Goal: Information Seeking & Learning: Learn about a topic

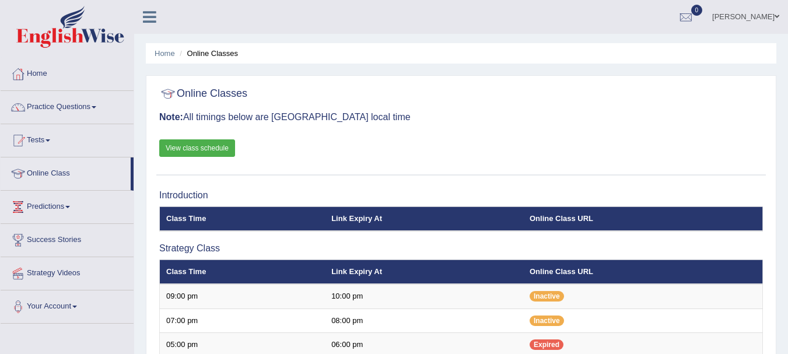
click at [29, 78] on link "Home" at bounding box center [67, 72] width 133 height 29
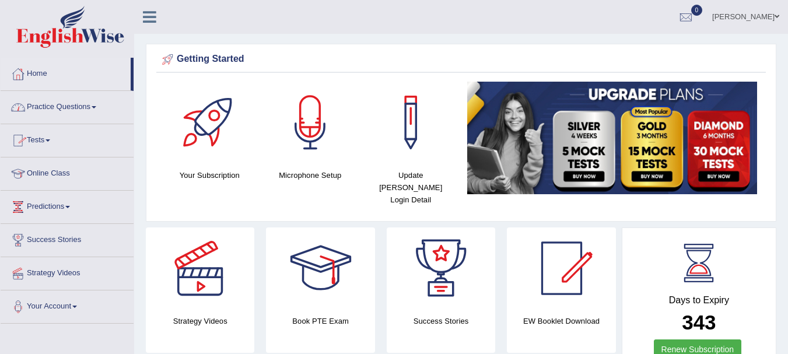
click at [52, 102] on link "Practice Questions" at bounding box center [67, 105] width 133 height 29
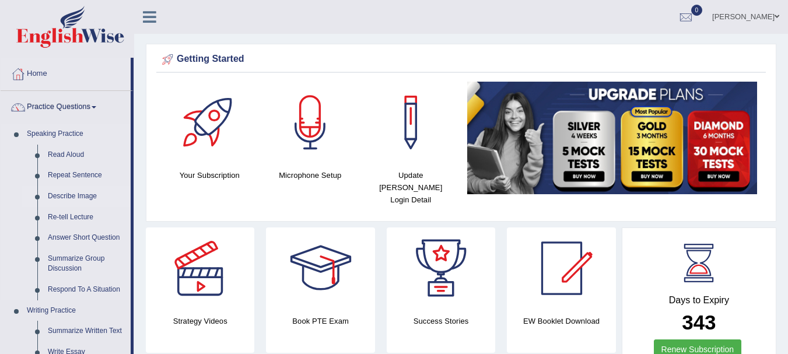
click at [76, 198] on link "Describe Image" at bounding box center [87, 196] width 88 height 21
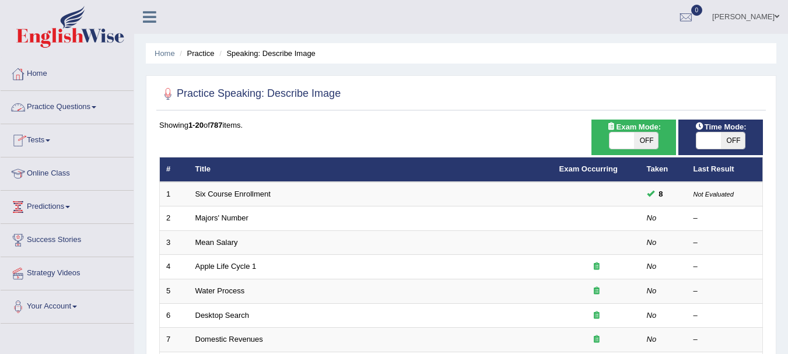
click at [44, 78] on link "Home" at bounding box center [67, 72] width 133 height 29
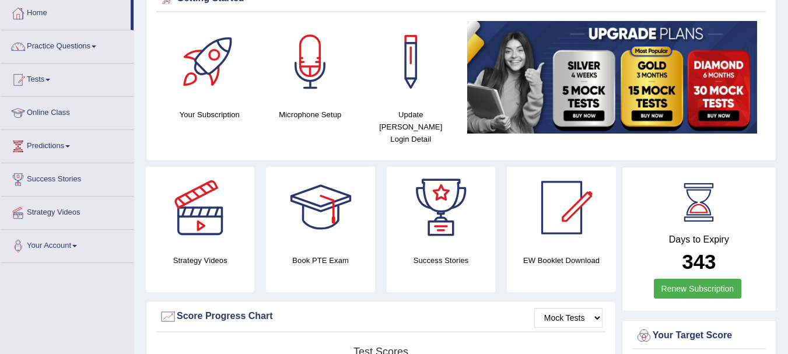
scroll to position [70, 0]
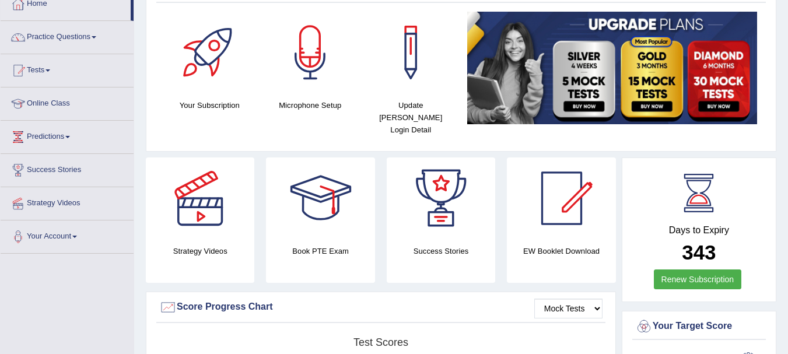
click at [568, 245] on h4 "EW Booklet Download" at bounding box center [561, 251] width 108 height 12
click at [573, 204] on div at bounding box center [562, 198] width 82 height 82
click at [558, 245] on h4 "EW Booklet Download" at bounding box center [561, 251] width 108 height 12
click at [563, 245] on h4 "EW Booklet Download" at bounding box center [561, 251] width 108 height 12
click at [595, 301] on select "Mock Tests" at bounding box center [568, 309] width 68 height 20
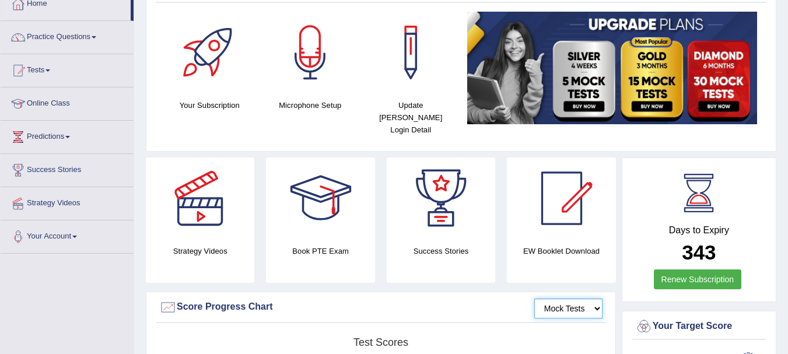
click at [534, 299] on select "Mock Tests" at bounding box center [568, 309] width 68 height 20
click at [572, 210] on div at bounding box center [562, 198] width 82 height 82
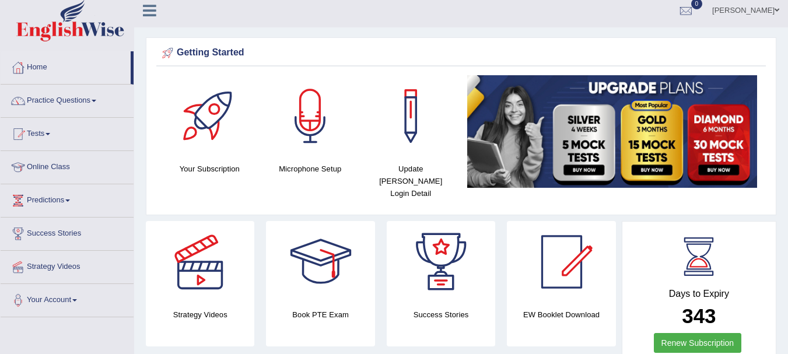
scroll to position [0, 0]
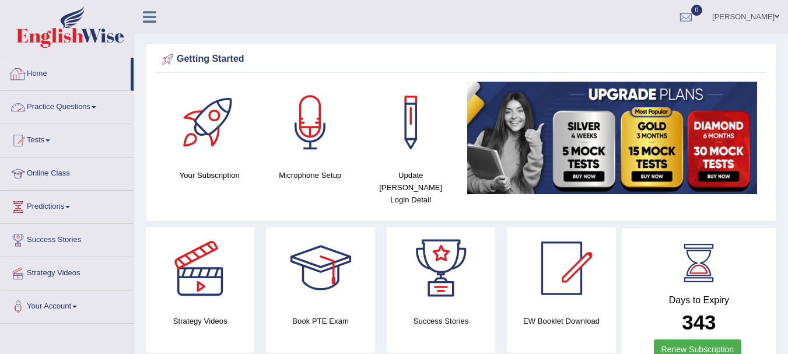
click at [85, 111] on link "Practice Questions" at bounding box center [67, 105] width 133 height 29
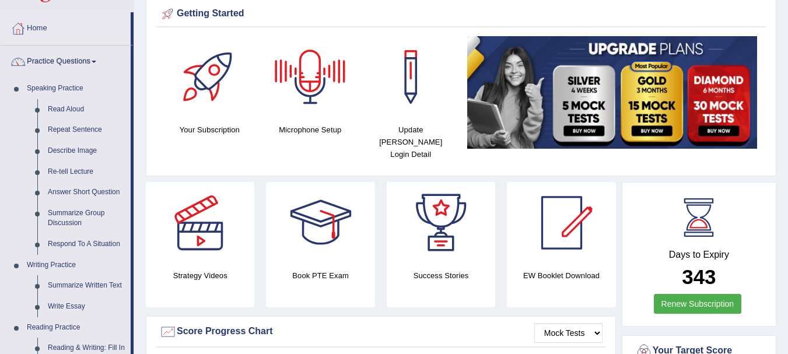
scroll to position [47, 0]
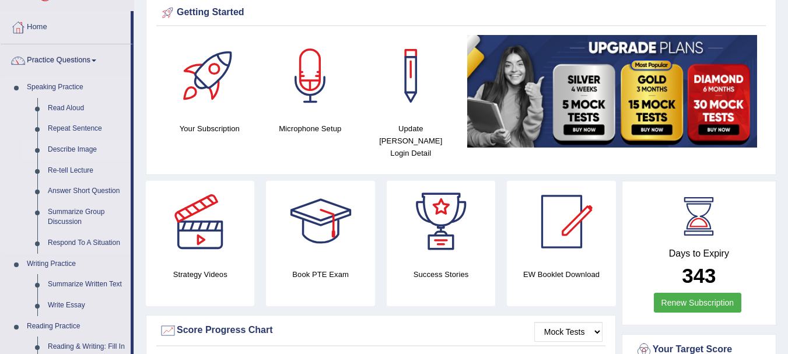
click at [86, 151] on link "Describe Image" at bounding box center [87, 149] width 88 height 21
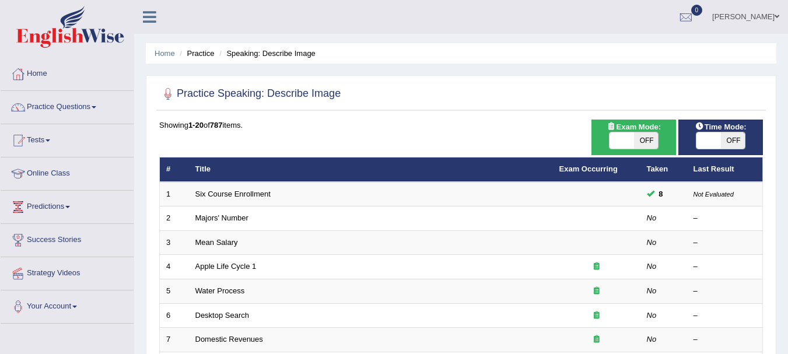
click at [218, 195] on link "Six Course Enrollment" at bounding box center [232, 193] width 75 height 9
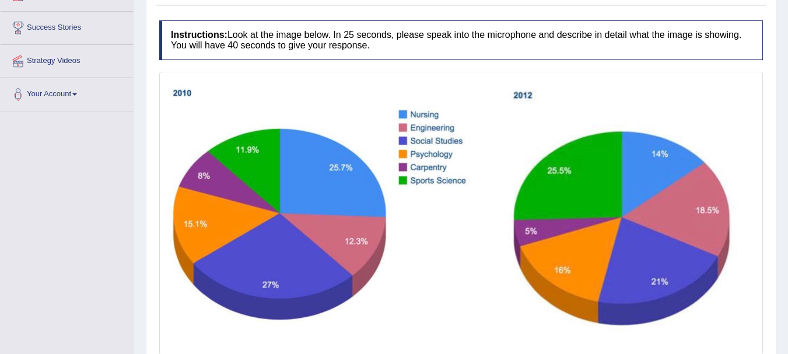
scroll to position [210, 0]
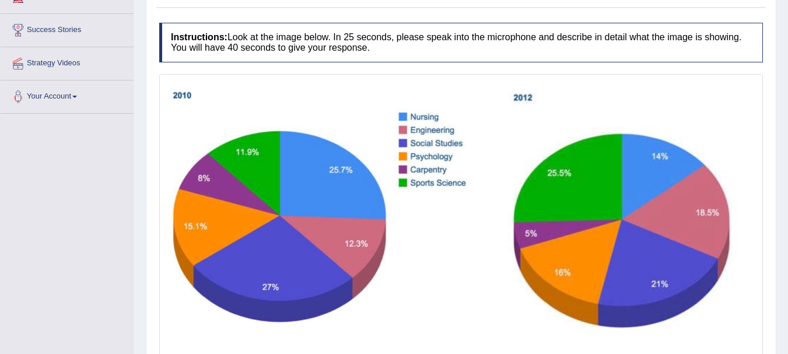
click at [409, 212] on img at bounding box center [461, 216] width 598 height 278
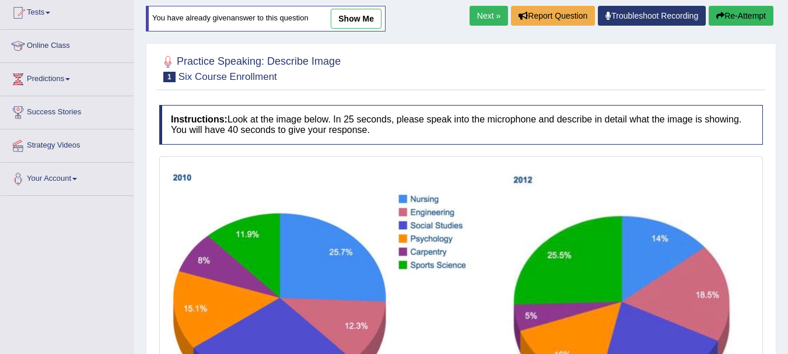
scroll to position [47, 0]
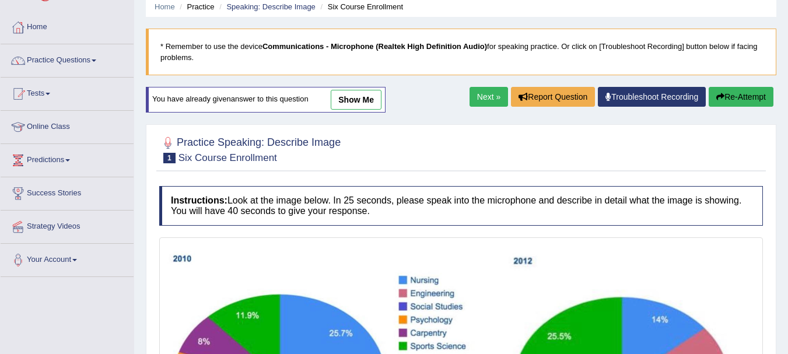
click at [485, 97] on link "Next »" at bounding box center [488, 97] width 38 height 20
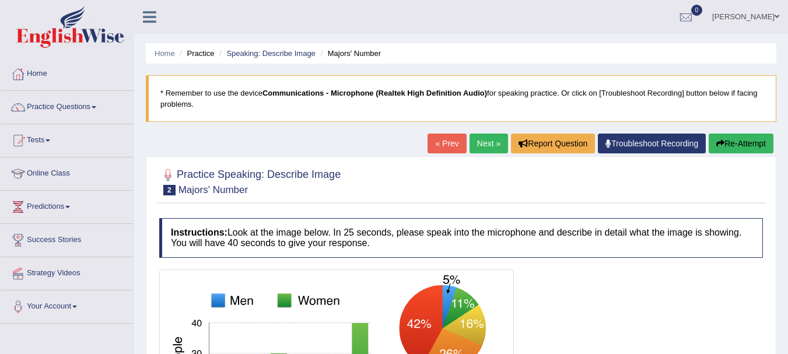
click at [489, 144] on link "Next »" at bounding box center [488, 144] width 38 height 20
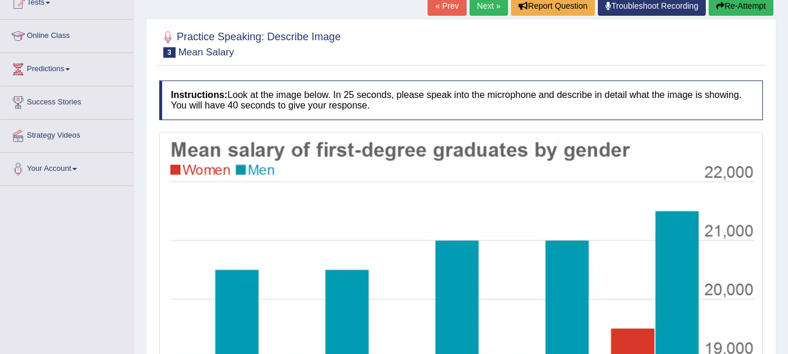
scroll to position [24, 0]
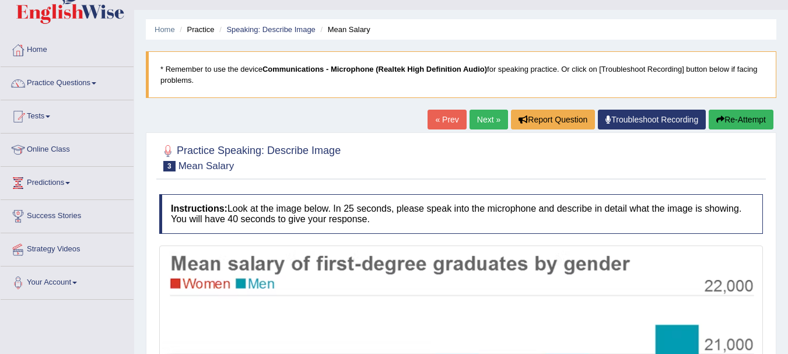
click at [486, 117] on link "Next »" at bounding box center [488, 120] width 38 height 20
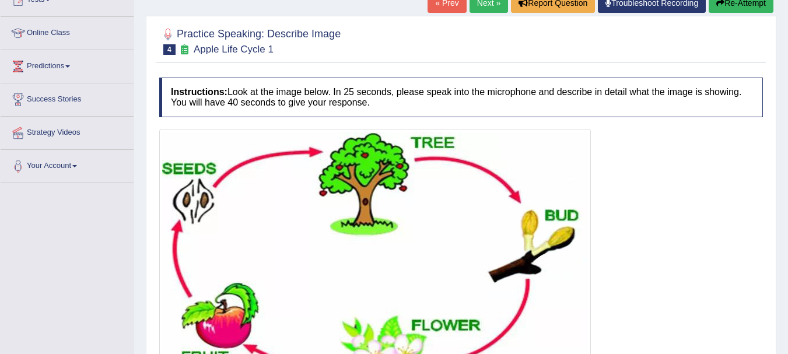
scroll to position [87, 0]
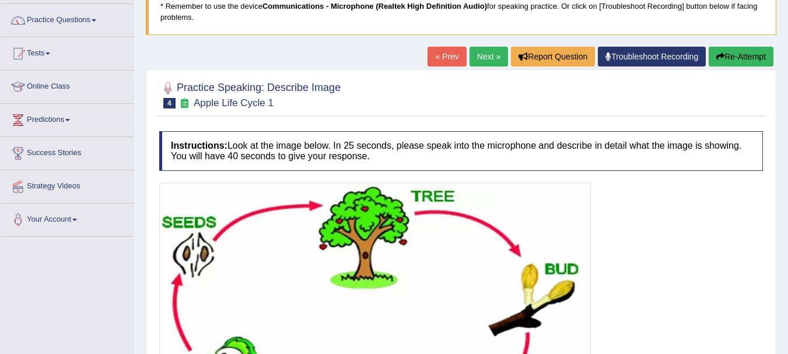
click at [489, 51] on link "Next »" at bounding box center [488, 57] width 38 height 20
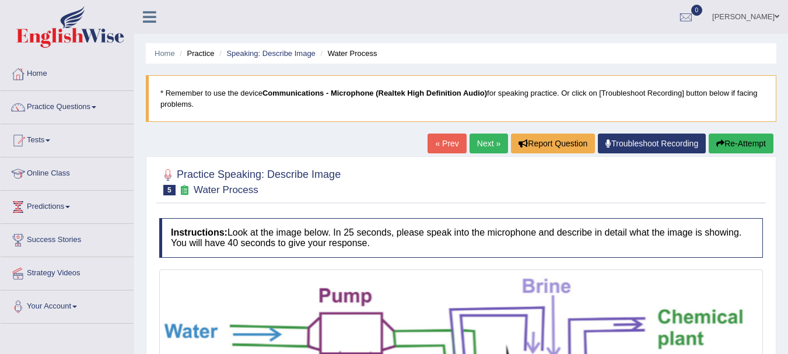
click at [490, 142] on link "Next »" at bounding box center [488, 144] width 38 height 20
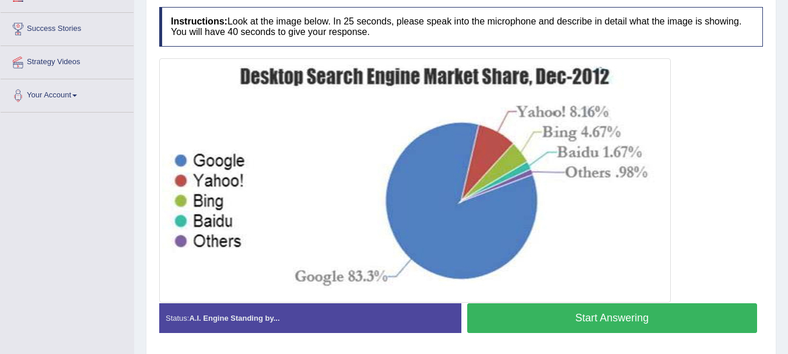
scroll to position [210, 0]
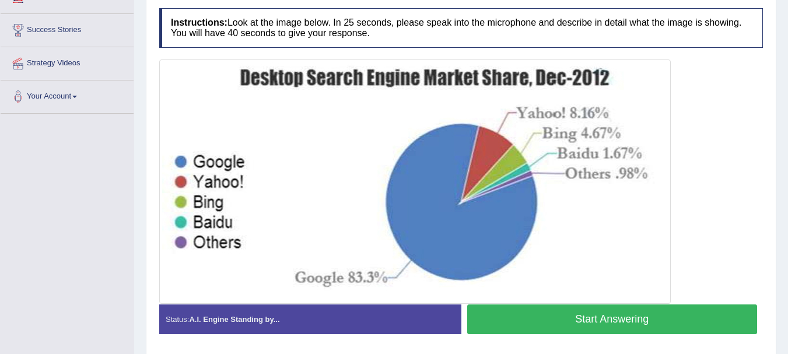
click at [423, 216] on img at bounding box center [414, 181] width 505 height 238
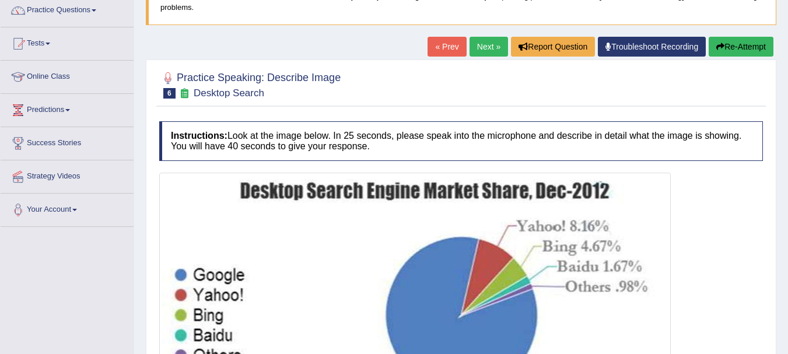
scroll to position [95, 0]
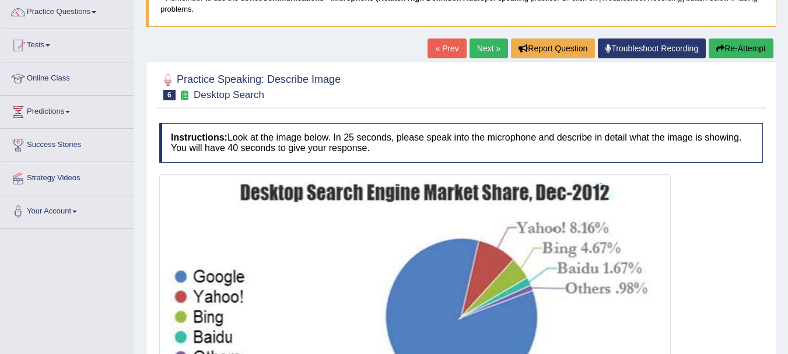
click at [490, 50] on link "Next »" at bounding box center [488, 48] width 38 height 20
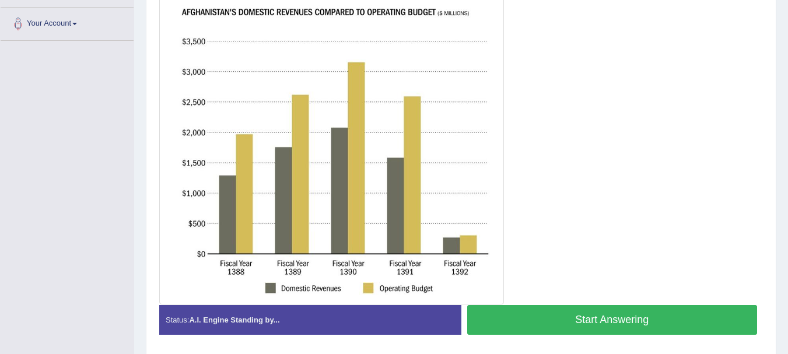
scroll to position [280, 0]
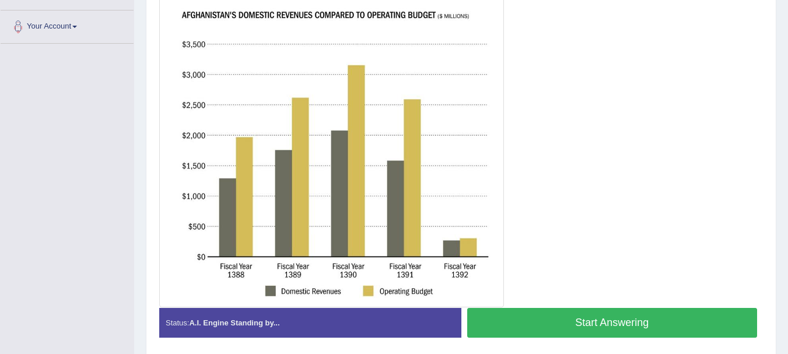
click at [458, 269] on img at bounding box center [331, 148] width 339 height 312
click at [352, 267] on img at bounding box center [331, 148] width 339 height 312
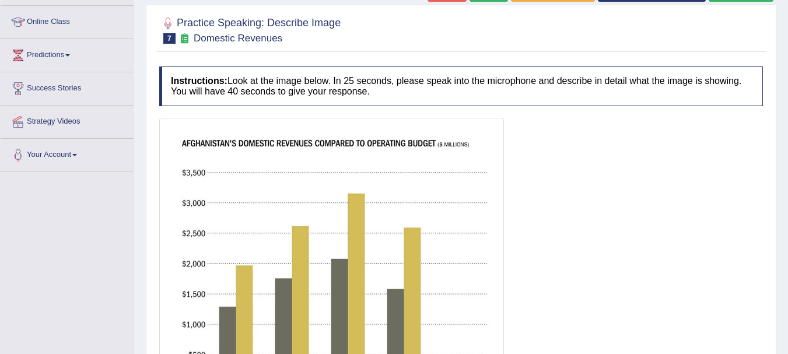
scroll to position [140, 0]
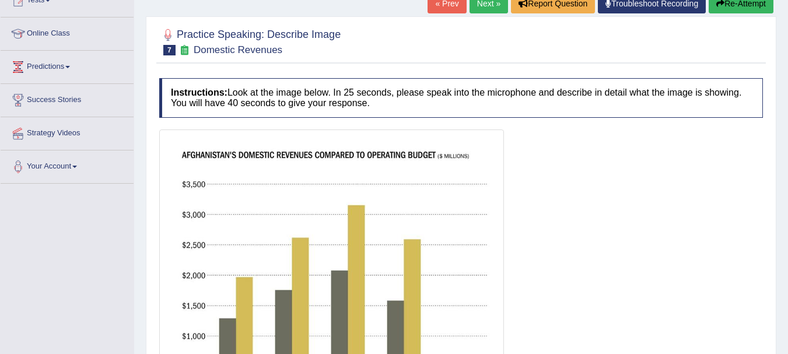
click at [483, 3] on link "Next »" at bounding box center [488, 4] width 38 height 20
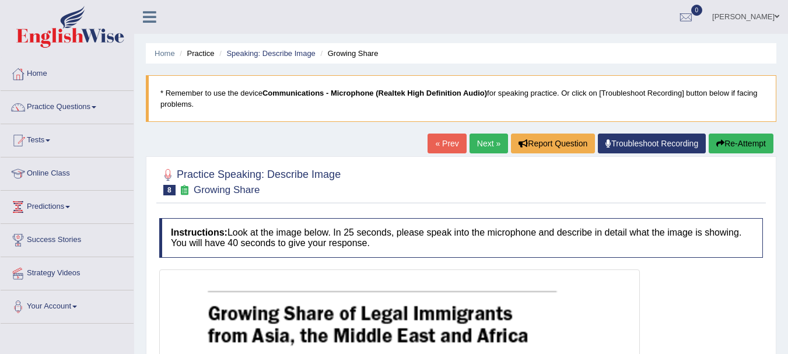
click at [487, 134] on link "Next »" at bounding box center [488, 144] width 38 height 20
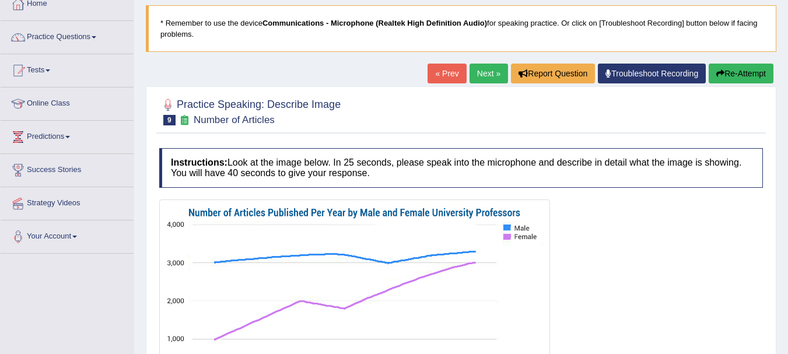
scroll to position [93, 0]
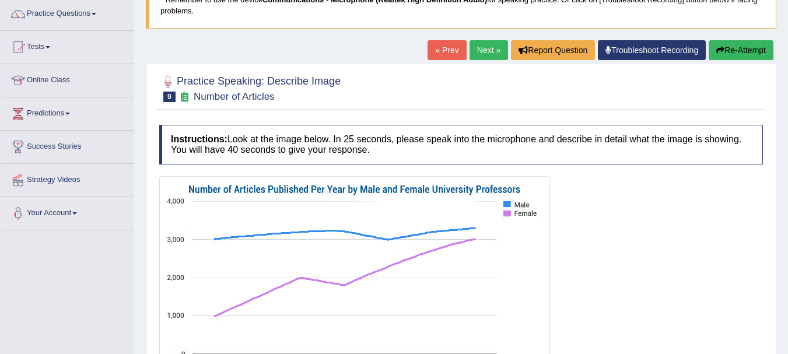
click at [496, 48] on link "Next »" at bounding box center [488, 50] width 38 height 20
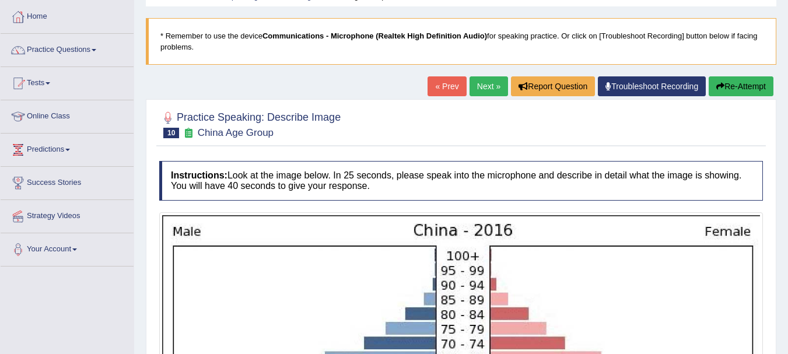
scroll to position [33, 0]
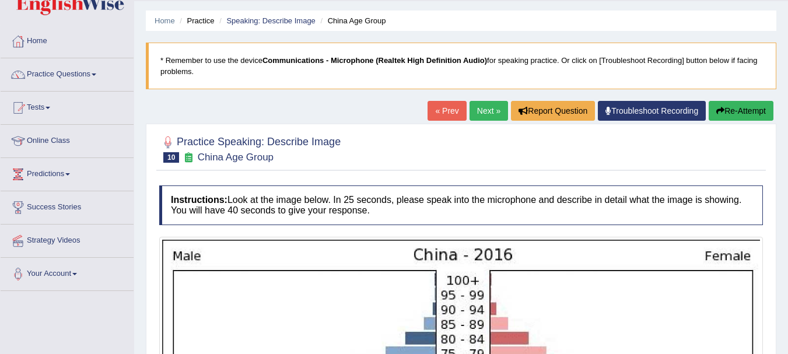
click at [487, 104] on link "Next »" at bounding box center [488, 111] width 38 height 20
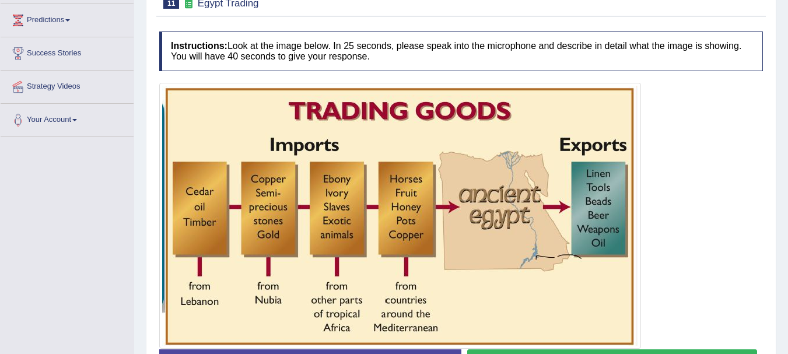
click at [315, 156] on img at bounding box center [400, 216] width 476 height 260
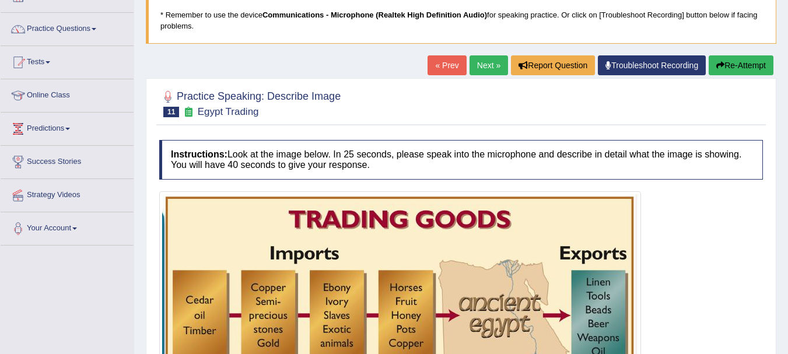
scroll to position [47, 0]
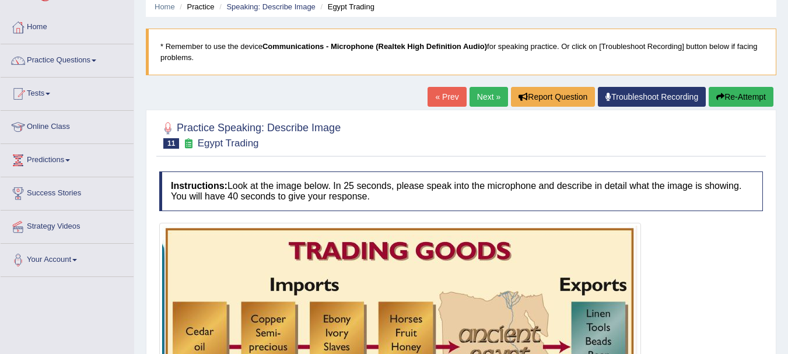
click at [497, 96] on link "Next »" at bounding box center [488, 97] width 38 height 20
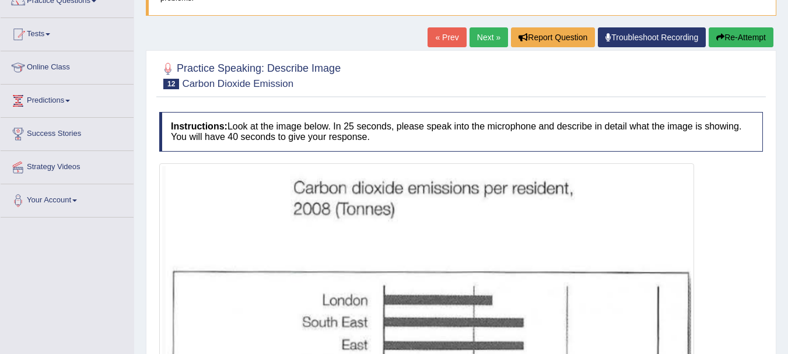
scroll to position [104, 0]
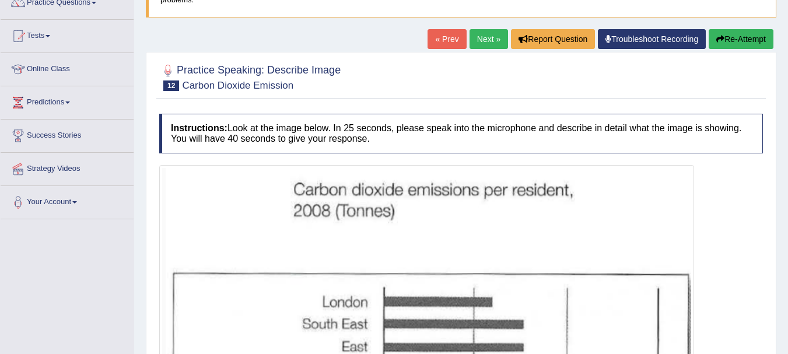
click at [491, 35] on link "Next »" at bounding box center [488, 39] width 38 height 20
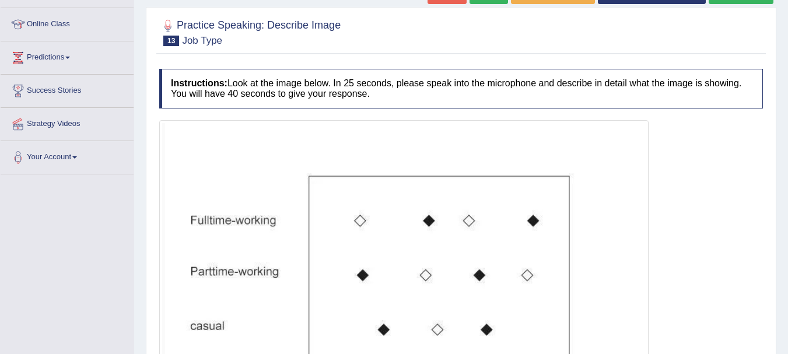
scroll to position [97, 0]
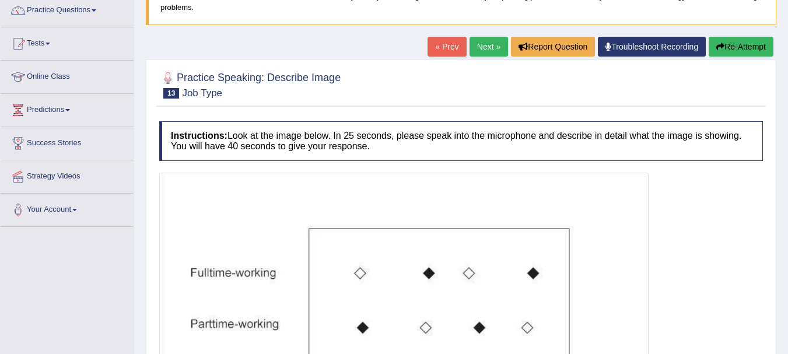
click at [482, 48] on link "Next »" at bounding box center [488, 47] width 38 height 20
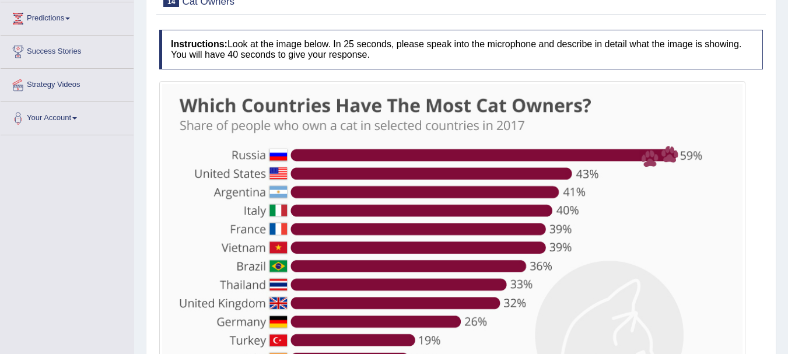
scroll to position [125, 0]
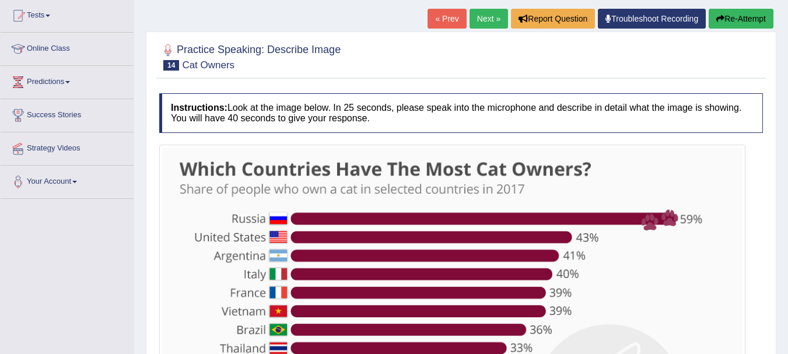
click at [491, 14] on link "Next »" at bounding box center [488, 19] width 38 height 20
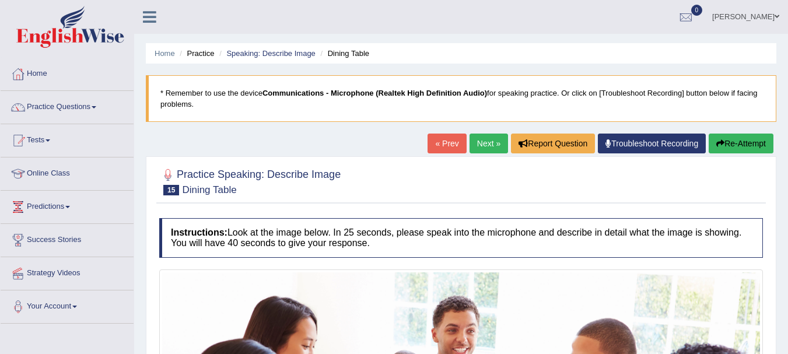
click at [489, 138] on link "Next »" at bounding box center [488, 144] width 38 height 20
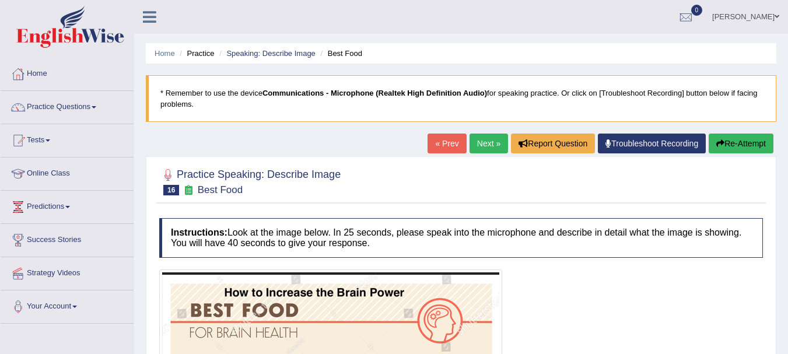
click at [469, 140] on link "Next »" at bounding box center [488, 144] width 38 height 20
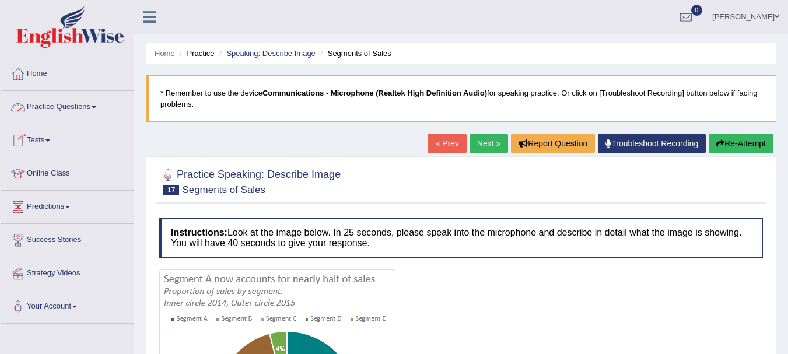
click at [71, 113] on link "Practice Questions" at bounding box center [67, 105] width 133 height 29
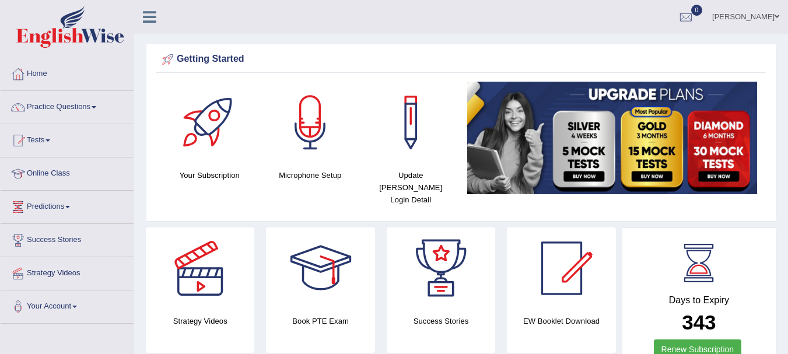
click at [45, 174] on link "Online Class" at bounding box center [67, 171] width 133 height 29
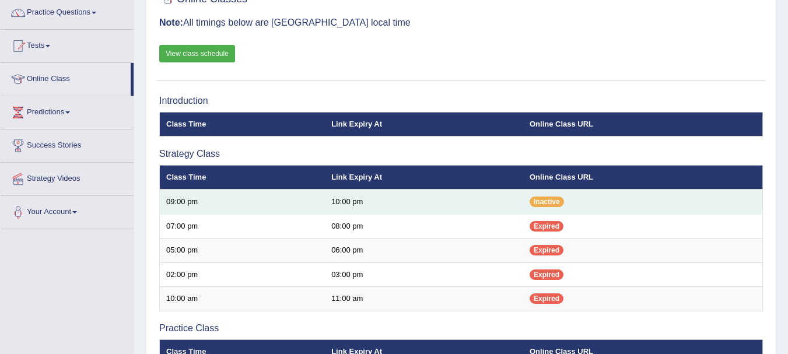
scroll to position [47, 0]
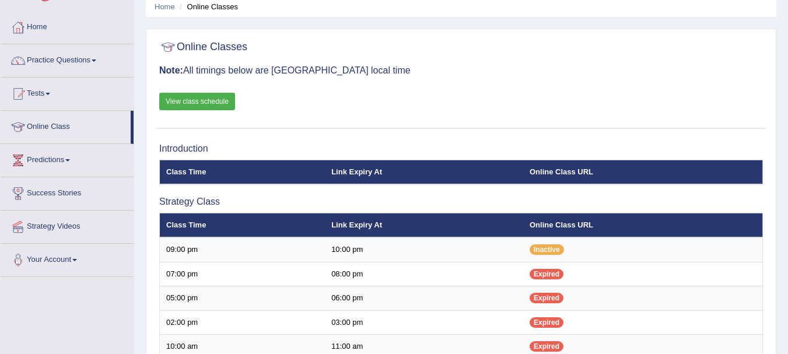
click at [194, 99] on link "View class schedule" at bounding box center [197, 101] width 76 height 17
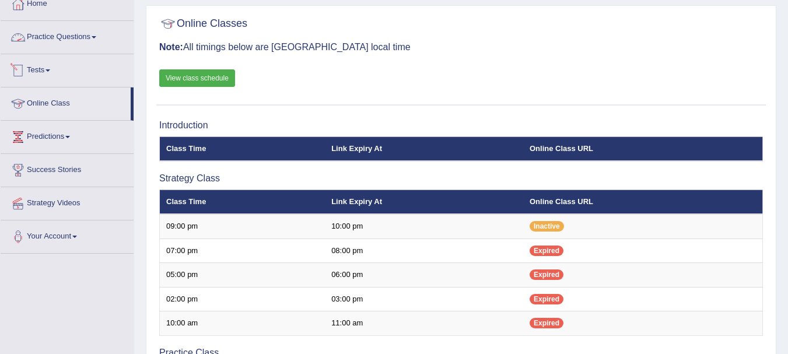
click at [59, 37] on link "Practice Questions" at bounding box center [67, 35] width 133 height 29
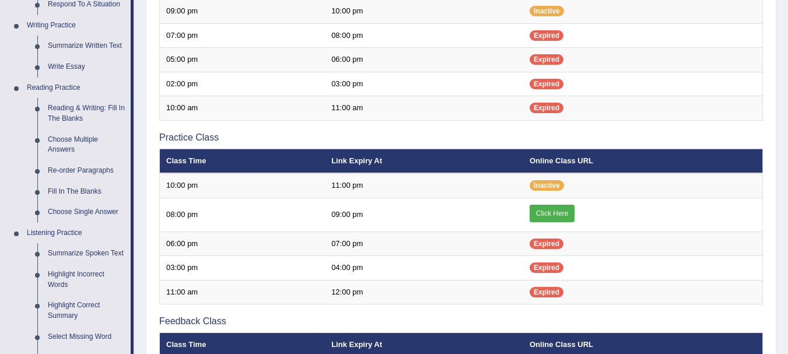
scroll to position [287, 0]
